Goal: Use online tool/utility: Utilize a website feature to perform a specific function

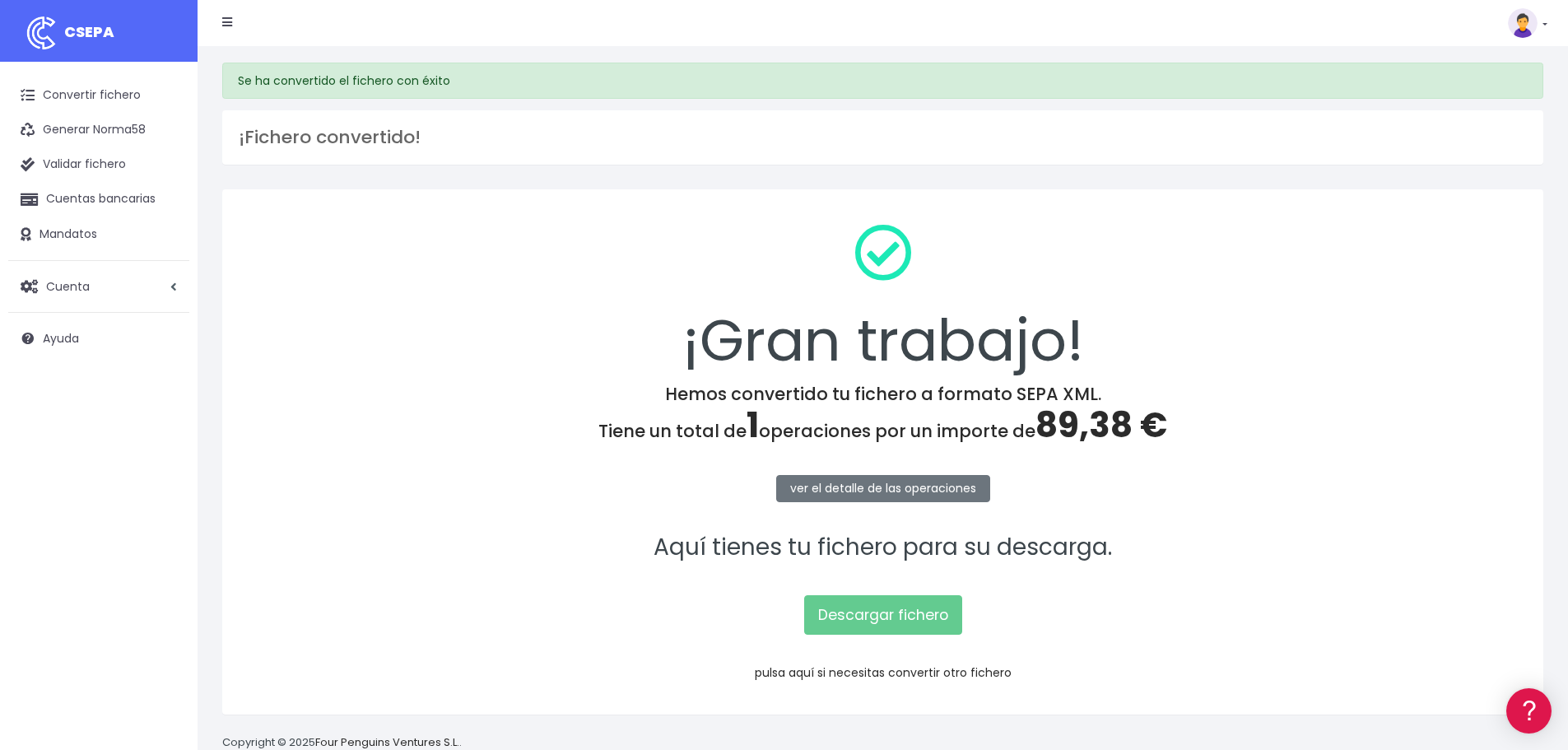
click at [831, 669] on link "pulsa aquí si necesitas convertir otro fichero" at bounding box center [883, 673] width 257 height 17
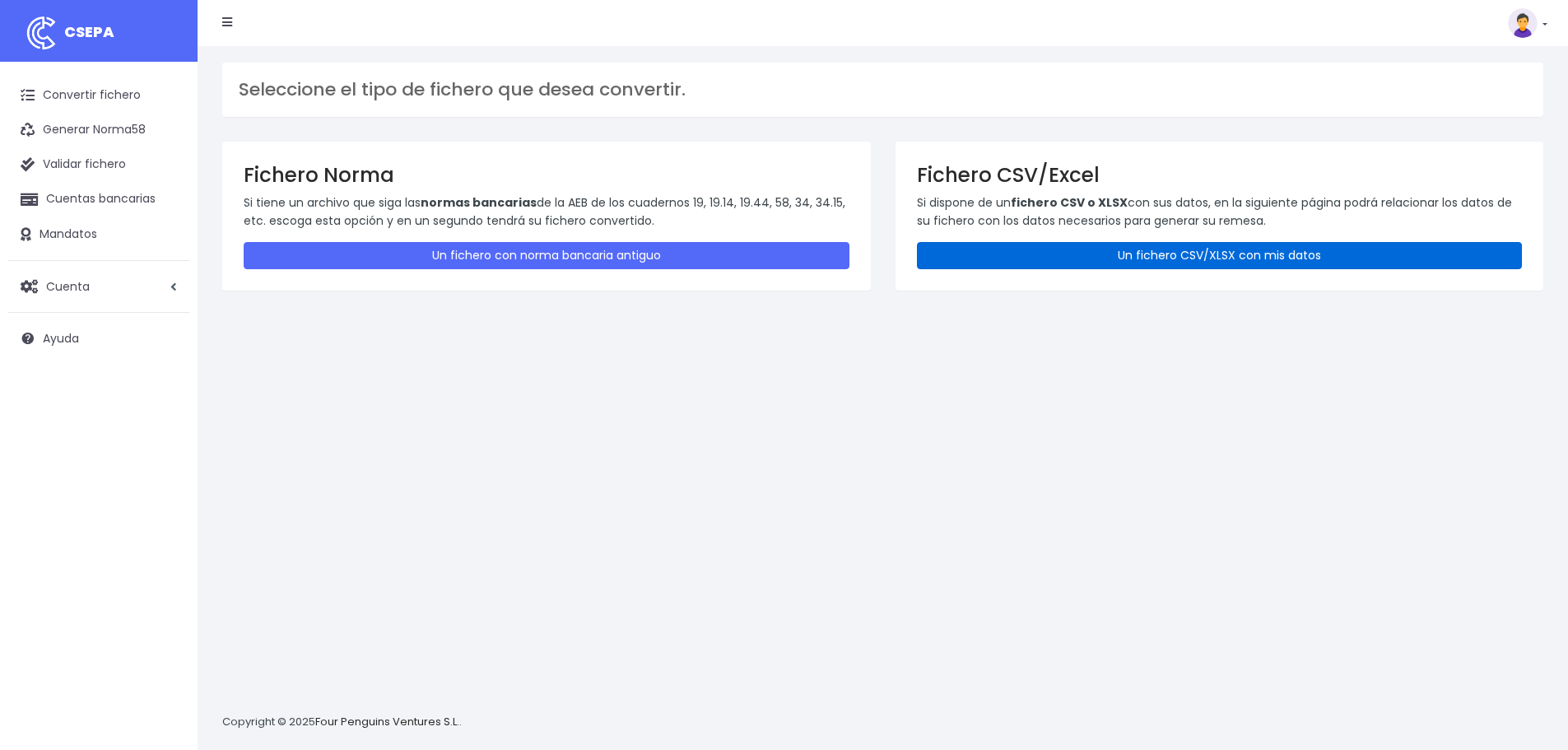
click at [956, 250] on link "Un fichero CSV/XLSX con mis datos" at bounding box center [1219, 256] width 606 height 27
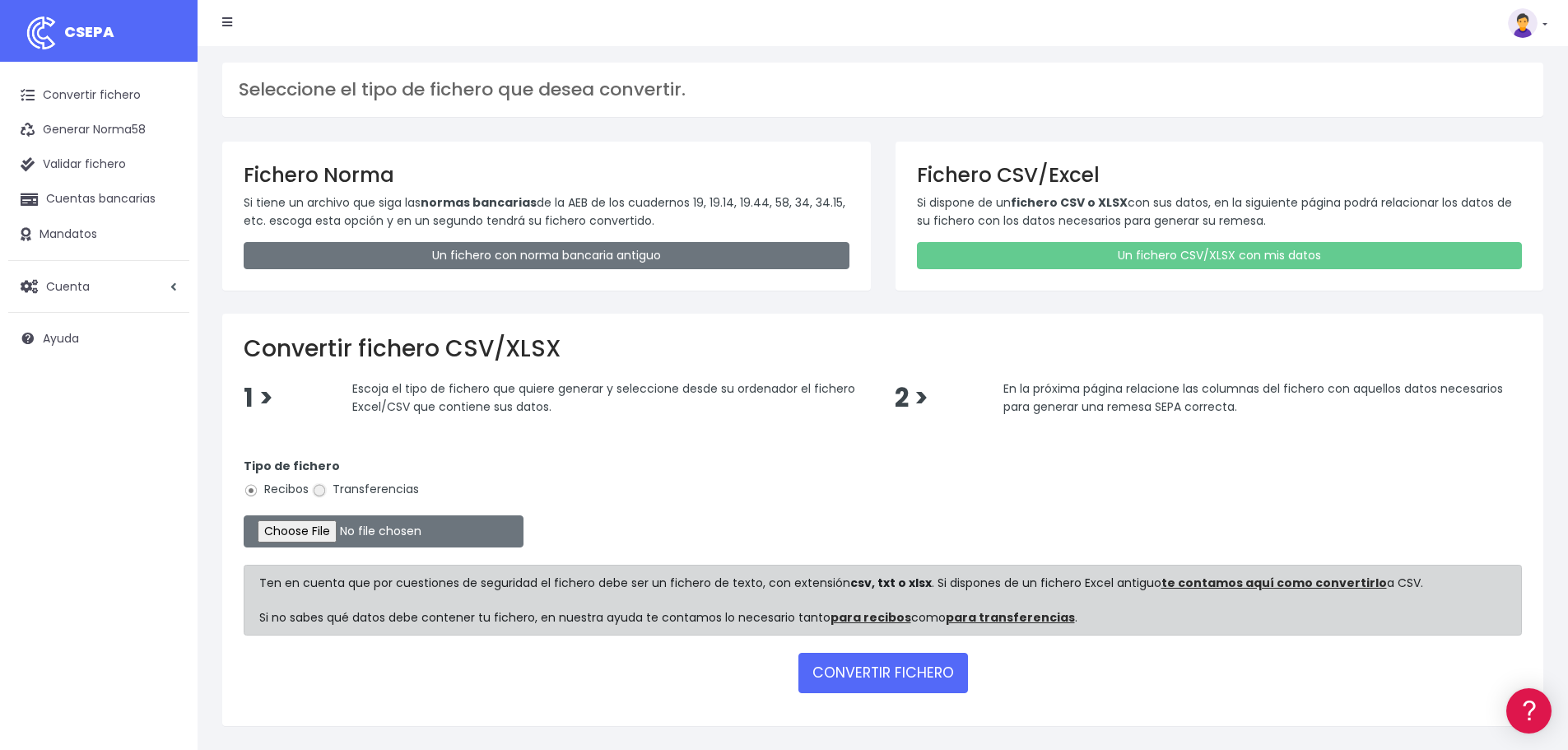
click at [317, 487] on input "Transferencias" at bounding box center [319, 490] width 15 height 15
radio input "true"
click at [336, 536] on input "file" at bounding box center [384, 531] width 280 height 32
type input "C:\fakepath\Remesa Pagos Confort^M 22082025_2.xlsx"
click at [839, 679] on button "CONVERTIR FICHERO" at bounding box center [882, 672] width 169 height 40
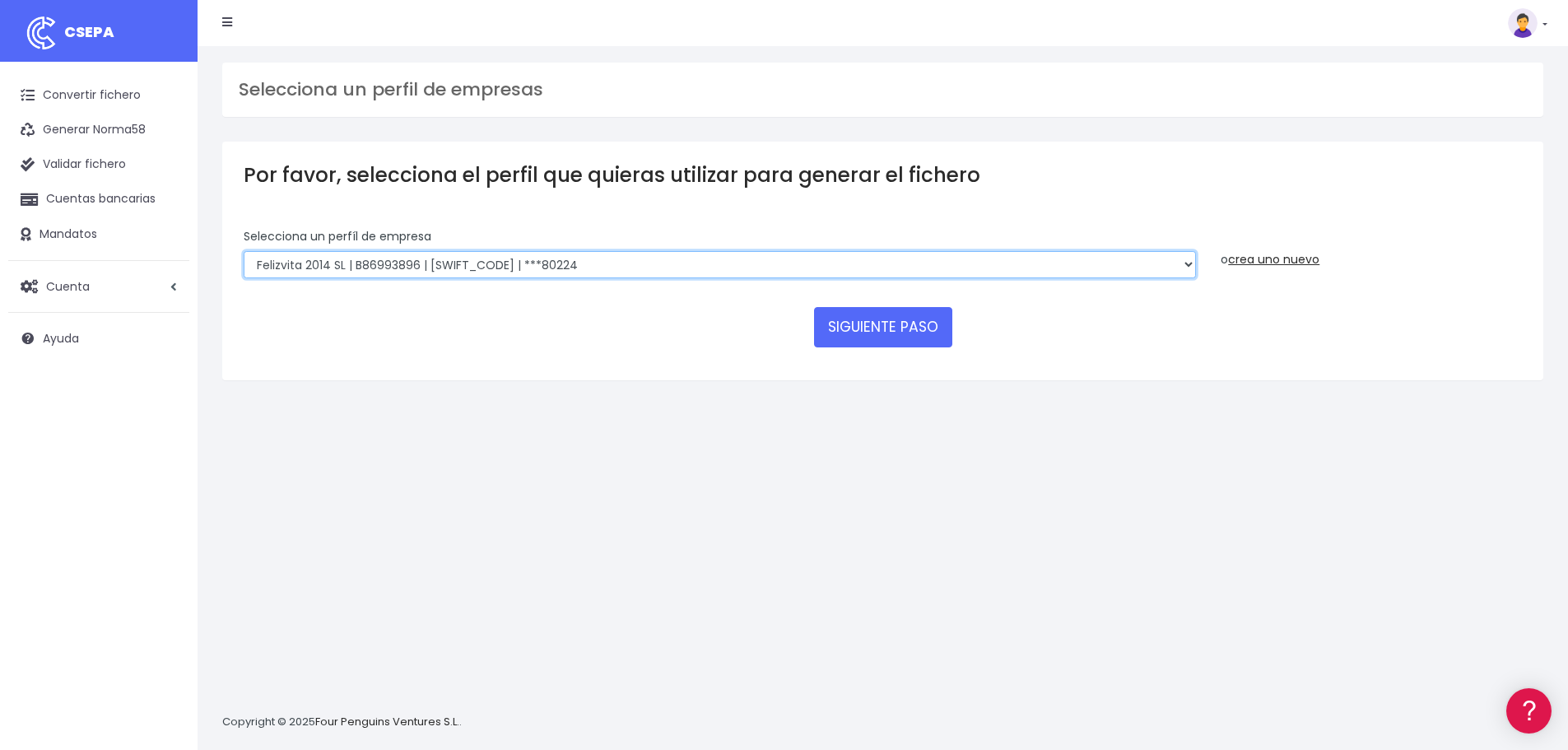
click at [611, 257] on select "Felizvita 2014 SL | B86993896 | [SWIFT_CODE] | ***80224 Assisvita Asistencia S.…" at bounding box center [720, 265] width 953 height 28
select select "1686"
click at [244, 251] on select "Felizvita 2014 SL | B86993896 | [SWIFT_CODE] | ***80224 Assisvita Asistencia S.…" at bounding box center [720, 265] width 953 height 28
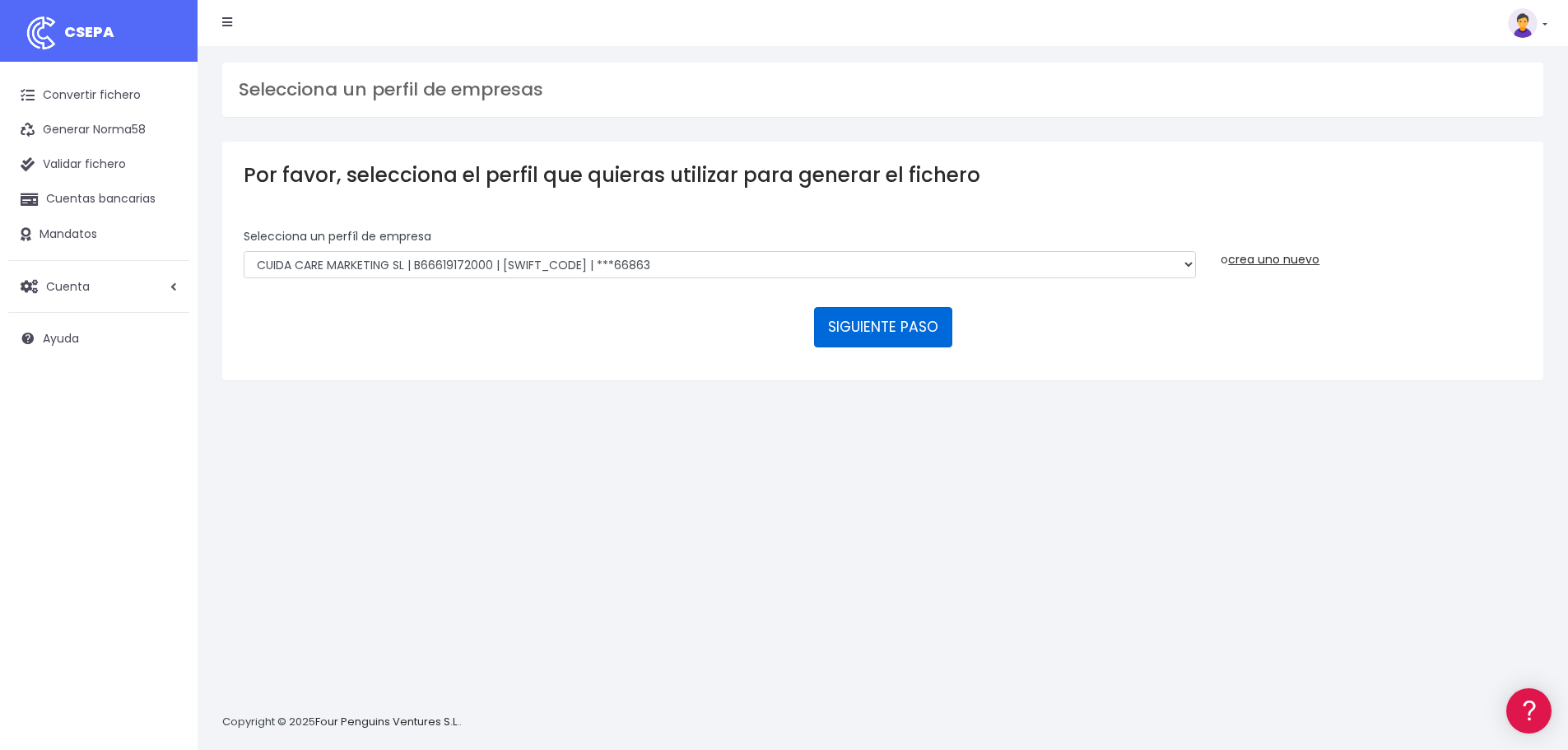
click at [867, 335] on button "SIGUIENTE PASO" at bounding box center [883, 327] width 139 height 40
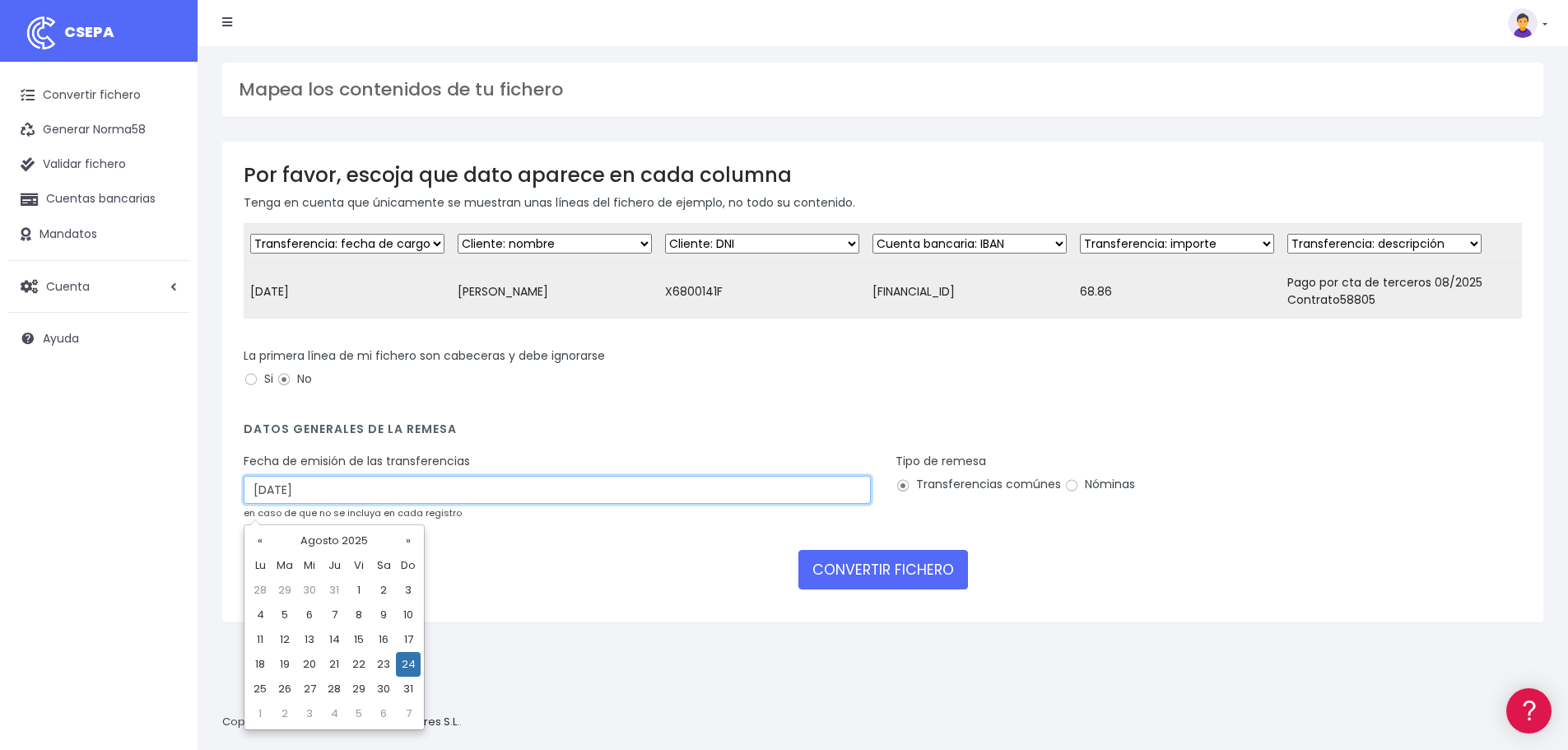
click at [325, 500] on input "[DATE]" at bounding box center [557, 490] width 627 height 28
click at [352, 666] on td "22" at bounding box center [359, 665] width 25 height 25
type input "[DATE]"
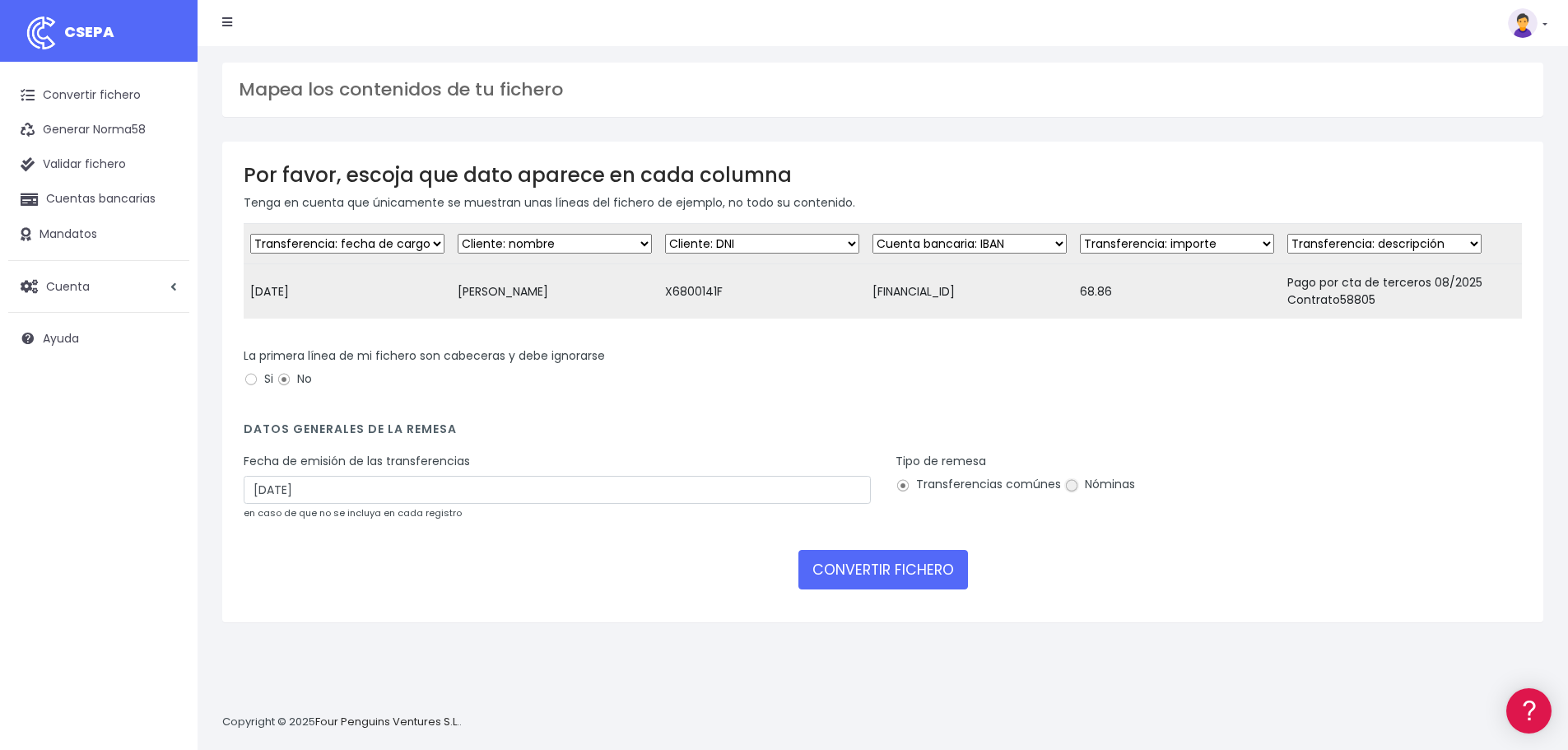
click at [1064, 494] on input "Nóminas" at bounding box center [1071, 486] width 15 height 15
radio input "true"
click at [885, 584] on button "CONVERTIR FICHERO" at bounding box center [882, 569] width 169 height 40
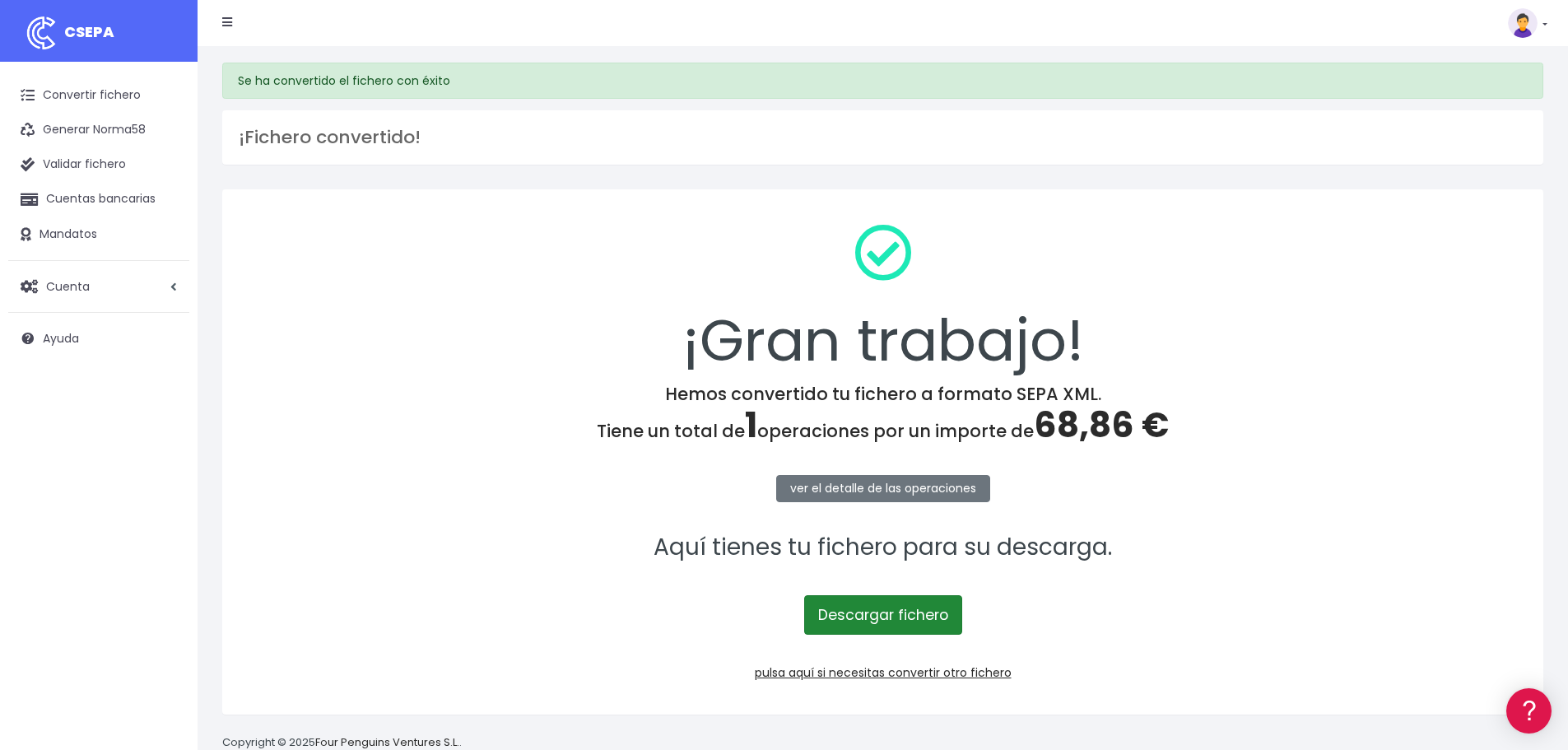
click at [902, 614] on link "Descargar fichero" at bounding box center [883, 615] width 158 height 40
